Goal: Task Accomplishment & Management: Manage account settings

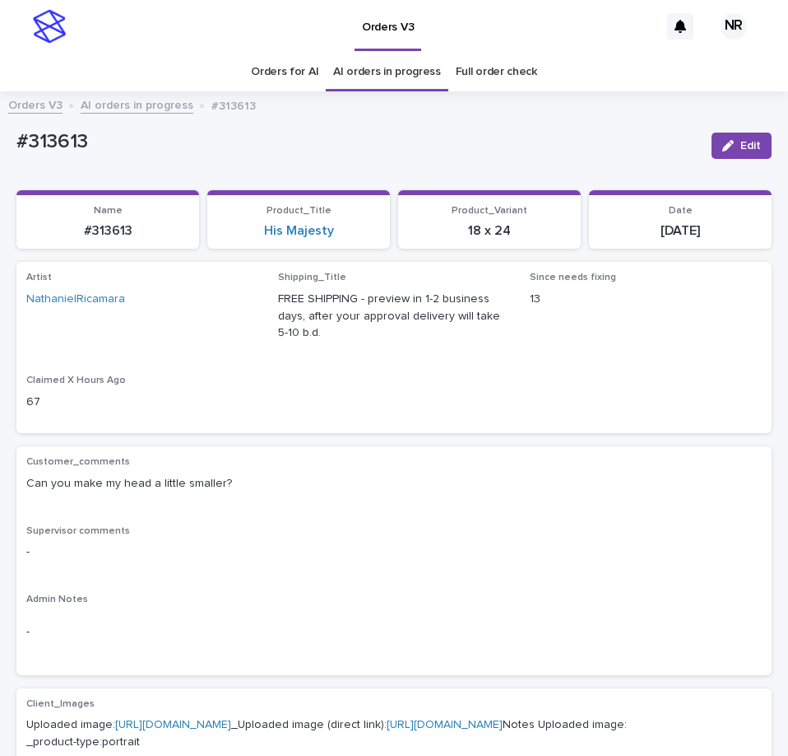
click at [711, 129] on div "Edit" at bounding box center [738, 145] width 67 height 49
click at [723, 140] on icon "button" at bounding box center [729, 146] width 12 height 12
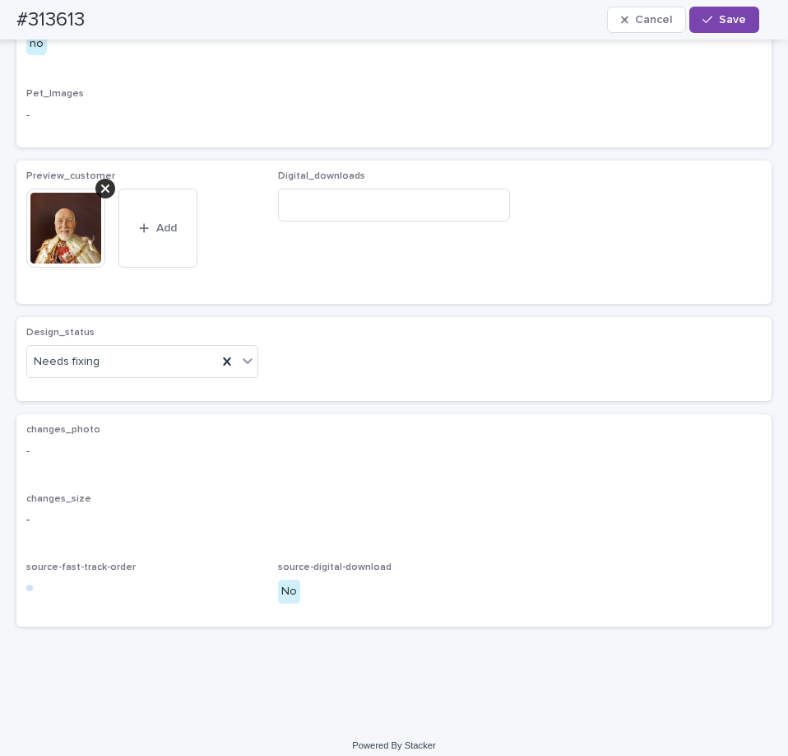
scroll to position [953, 0]
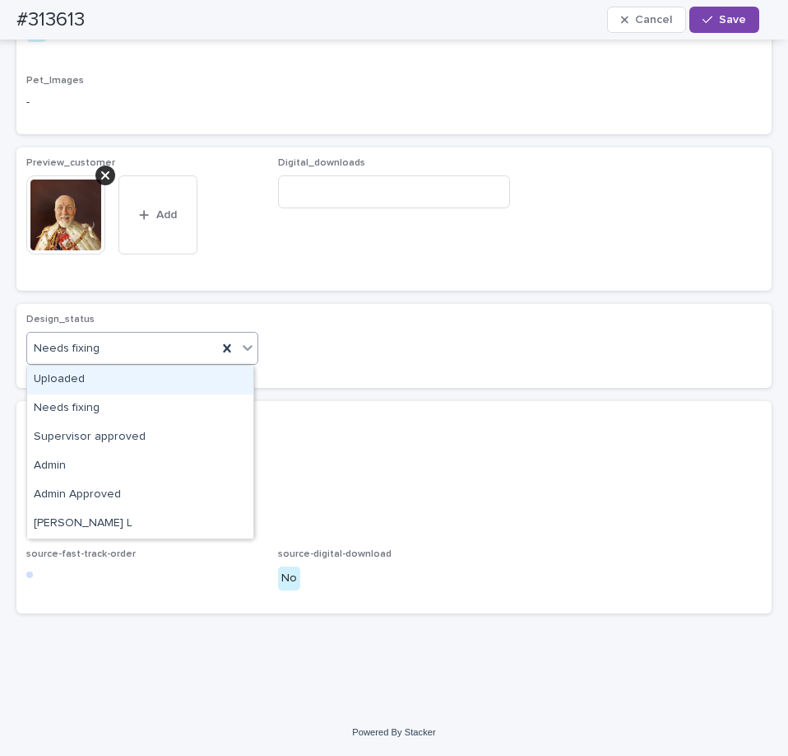
click at [141, 346] on div "Needs fixing" at bounding box center [122, 348] width 190 height 27
drag, startPoint x: 128, startPoint y: 375, endPoint x: 111, endPoint y: 330, distance: 48.2
click at [126, 376] on div "Uploaded" at bounding box center [140, 379] width 226 height 29
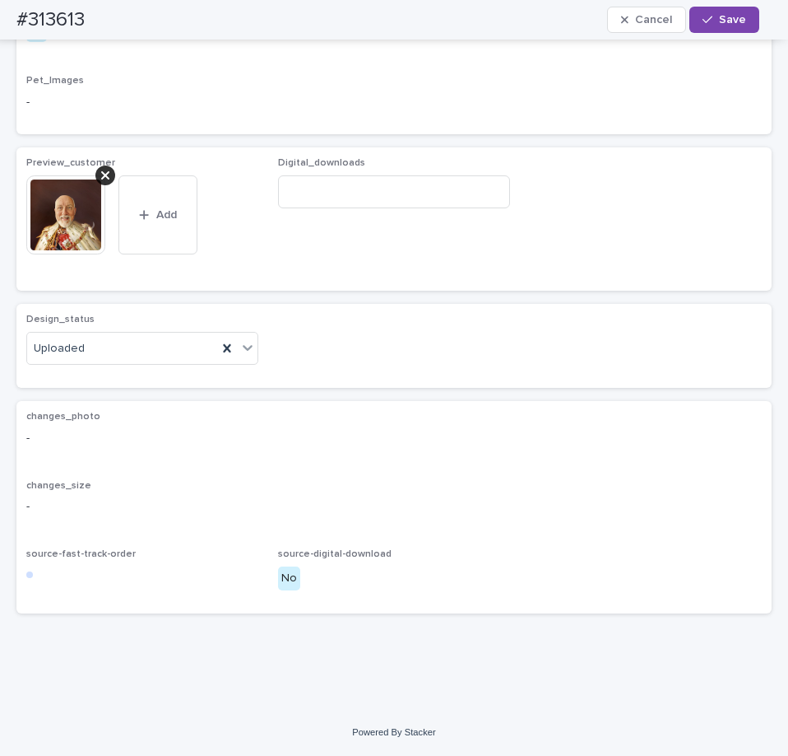
click at [109, 186] on div at bounding box center [72, 214] width 92 height 79
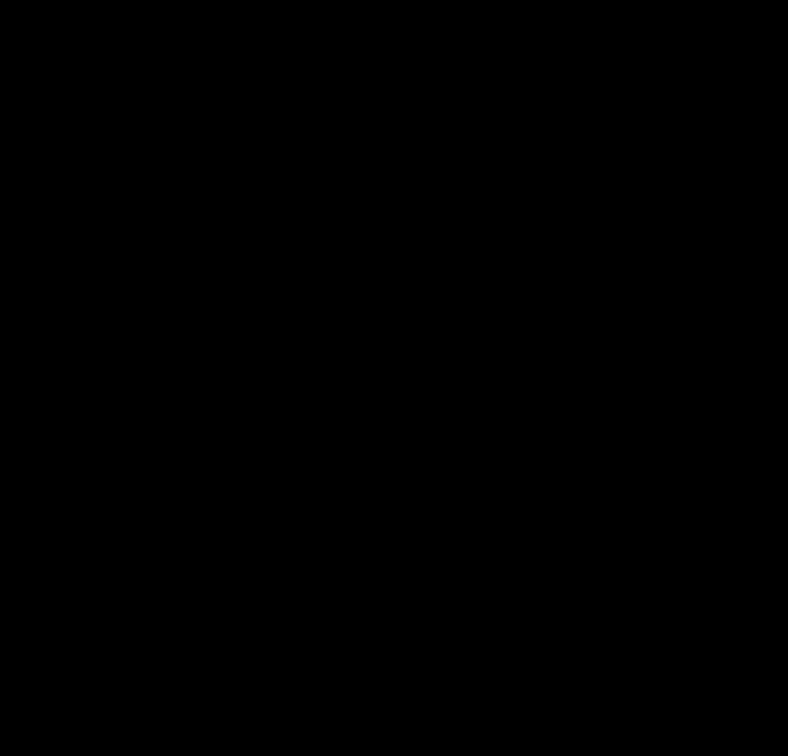
click at [109, 177] on div at bounding box center [394, 397] width 788 height 717
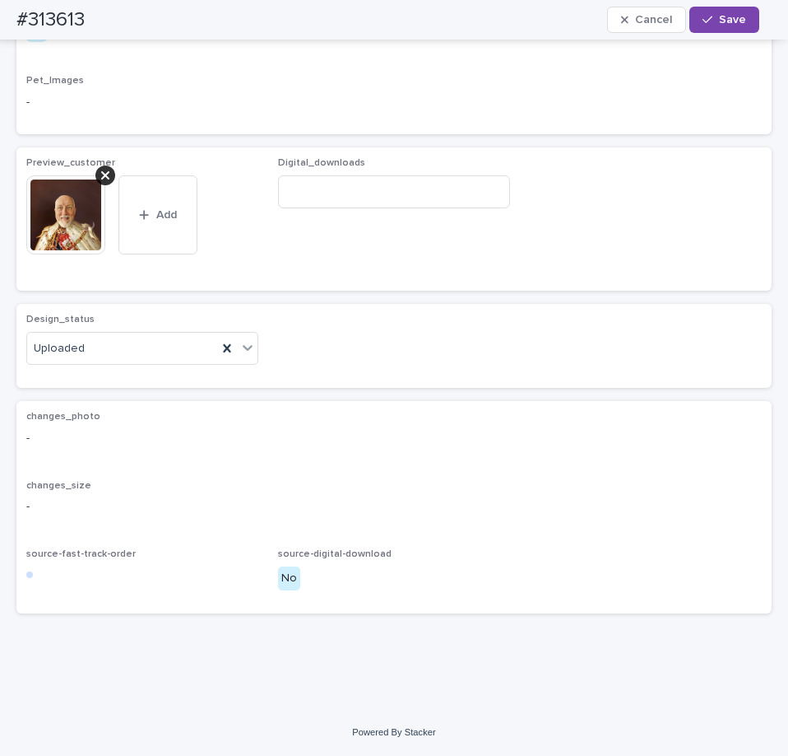
click at [112, 179] on div at bounding box center [105, 175] width 20 height 20
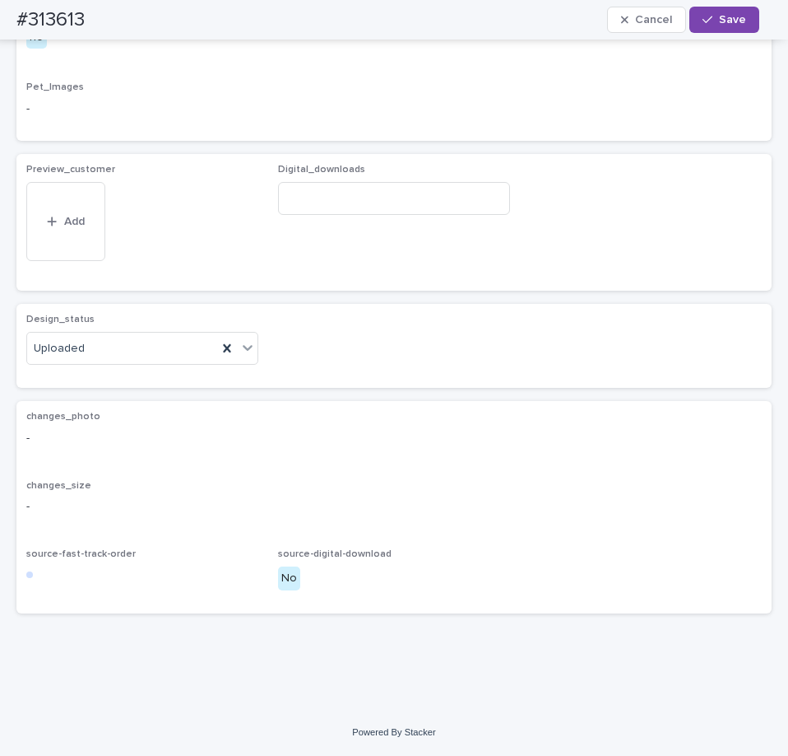
scroll to position [894, 0]
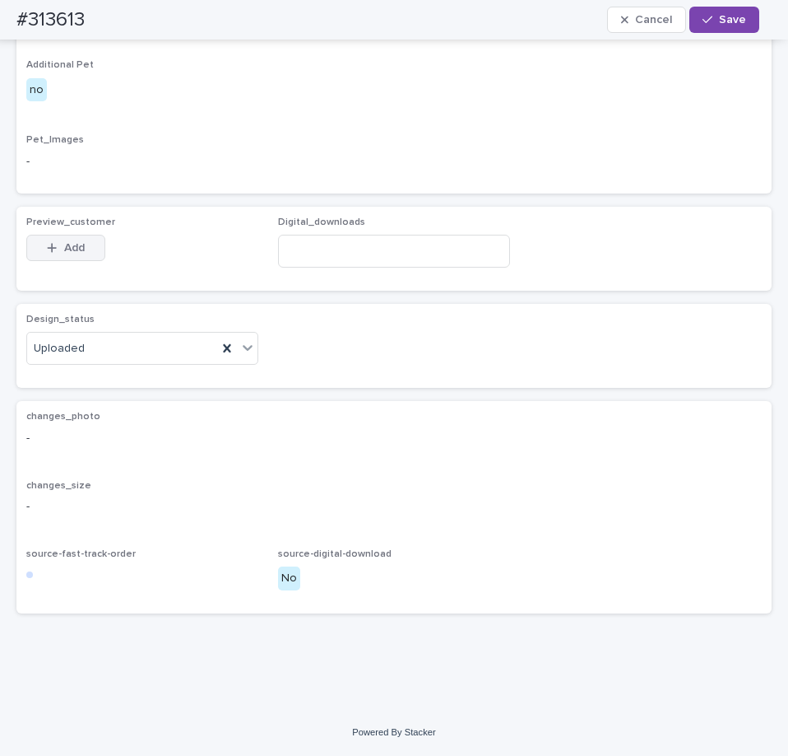
click at [77, 245] on span "Add" at bounding box center [74, 248] width 21 height 12
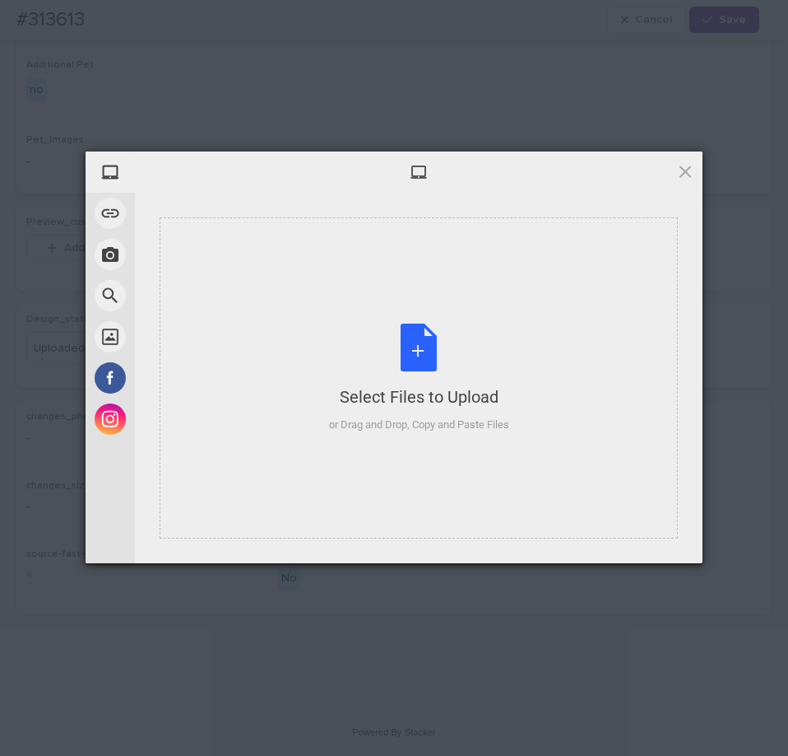
click at [588, 360] on div "Select Files to Upload or Drag and Drop, Copy and Paste Files" at bounding box center [419, 377] width 518 height 321
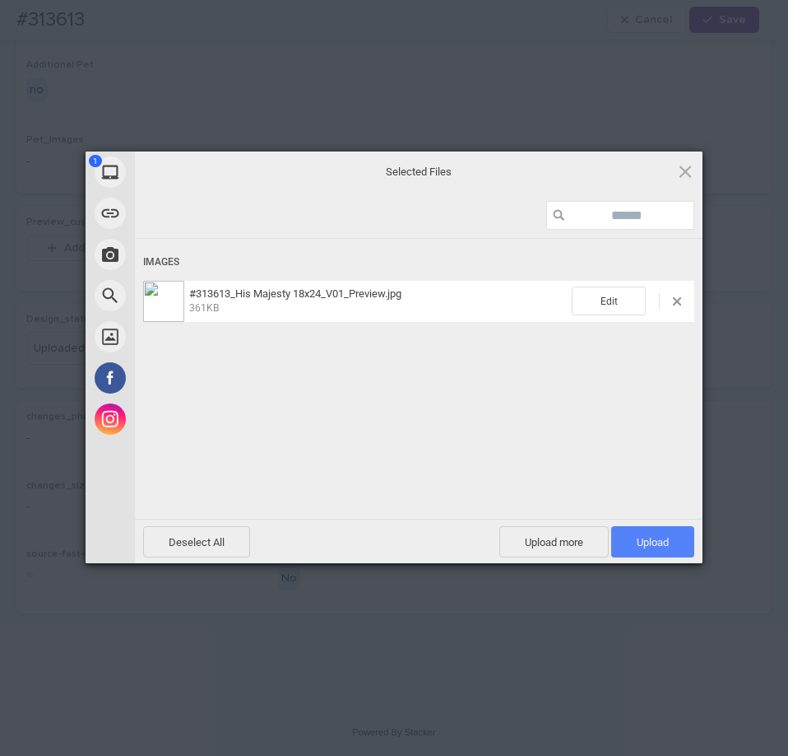
click at [670, 539] on span "Upload 1" at bounding box center [652, 541] width 83 height 31
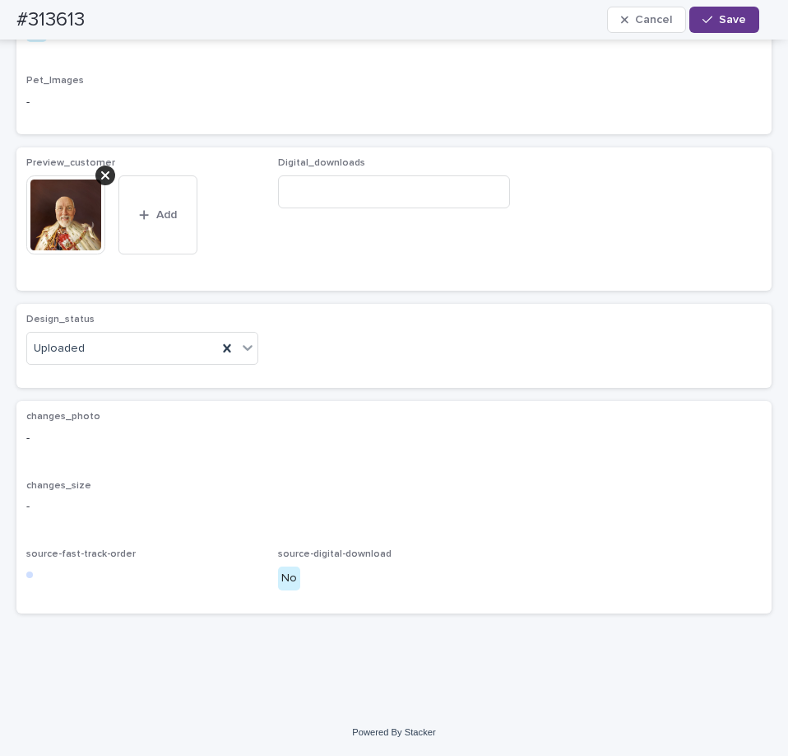
click at [742, 27] on button "Save" at bounding box center [725, 20] width 70 height 26
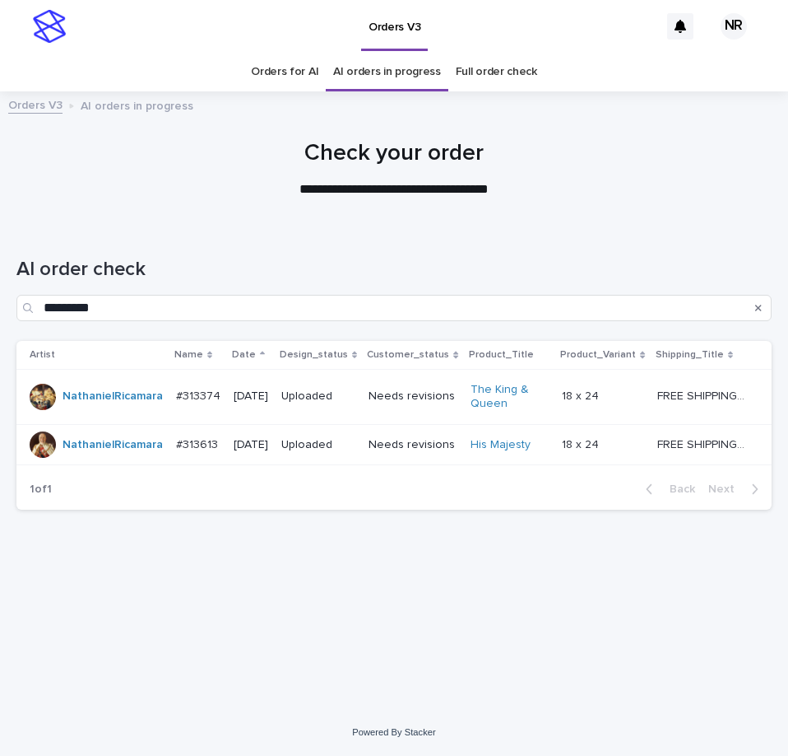
click at [745, 584] on div "Loading... Saving… Loading... Saving… AI order check ********* Artist Name Date…" at bounding box center [394, 446] width 772 height 443
